Goal: Find specific page/section: Find specific page/section

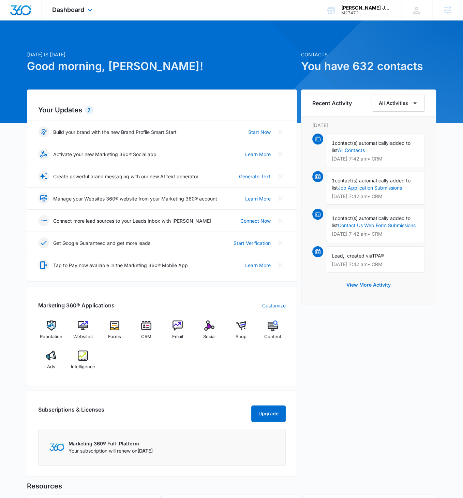
click at [85, 11] on div "Dashboard Apps Reputation Websites Forms CRM Email Social Shop Content Ads Inte…" at bounding box center [73, 10] width 62 height 20
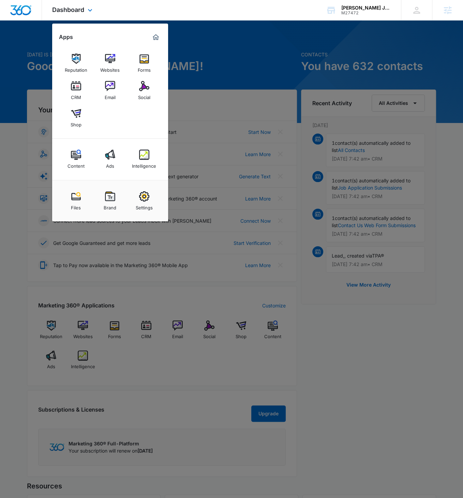
click at [85, 10] on div "Dashboard Apps Reputation Websites Forms CRM Email Social Shop Content Ads Inte…" at bounding box center [73, 10] width 62 height 20
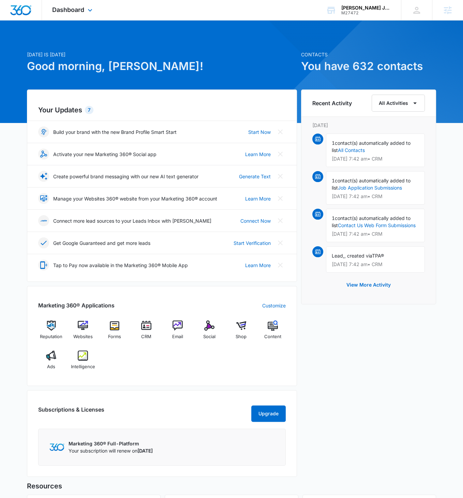
click at [84, 12] on div "Dashboard Apps Reputation Websites Forms CRM Email Social Shop Content Ads Inte…" at bounding box center [73, 10] width 62 height 20
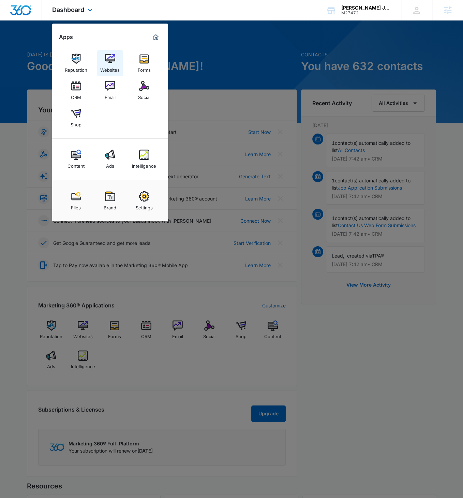
click at [107, 62] on img at bounding box center [110, 59] width 10 height 10
